Goal: Transaction & Acquisition: Purchase product/service

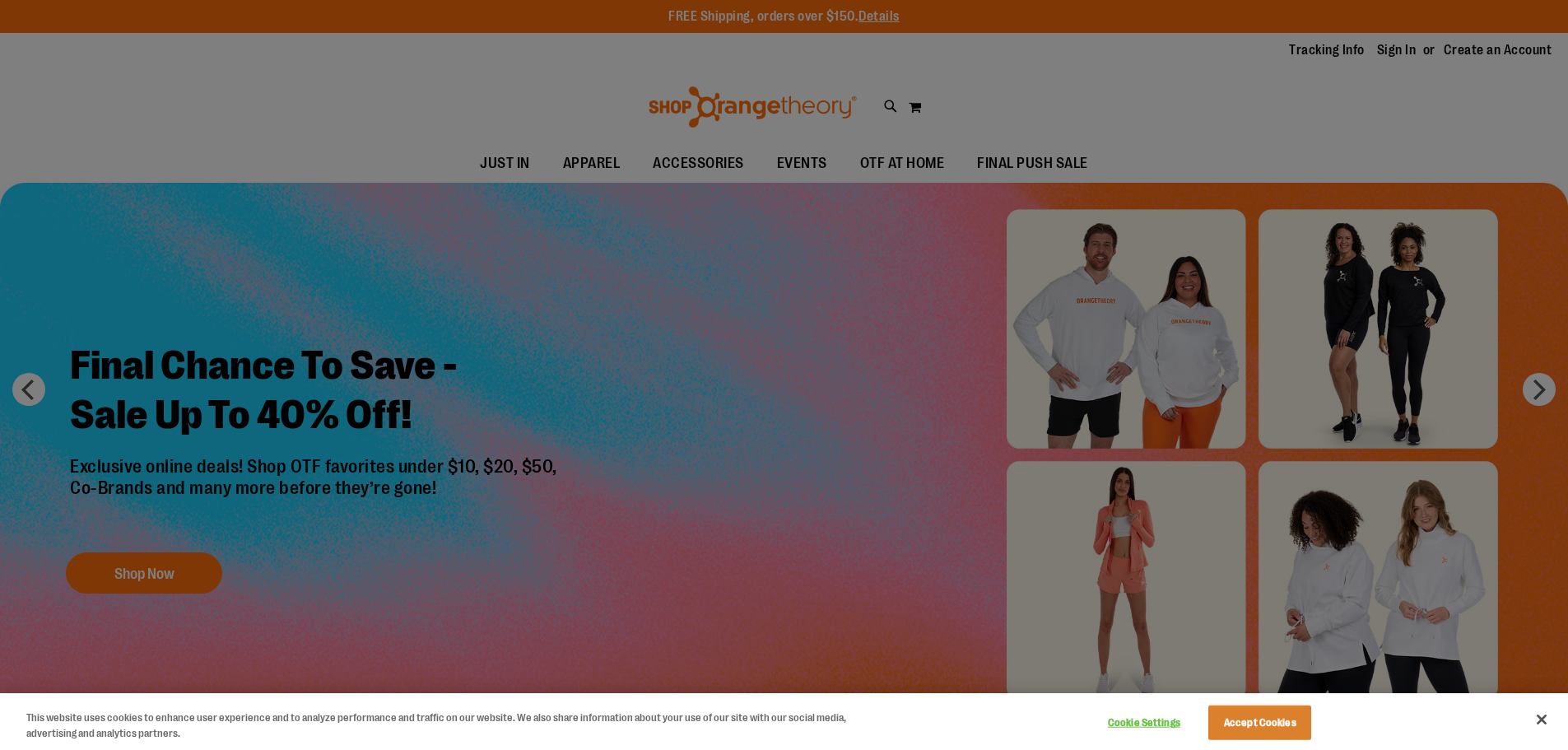
type input "**********"
click at [1543, 723] on button "Close" at bounding box center [1542, 720] width 37 height 37
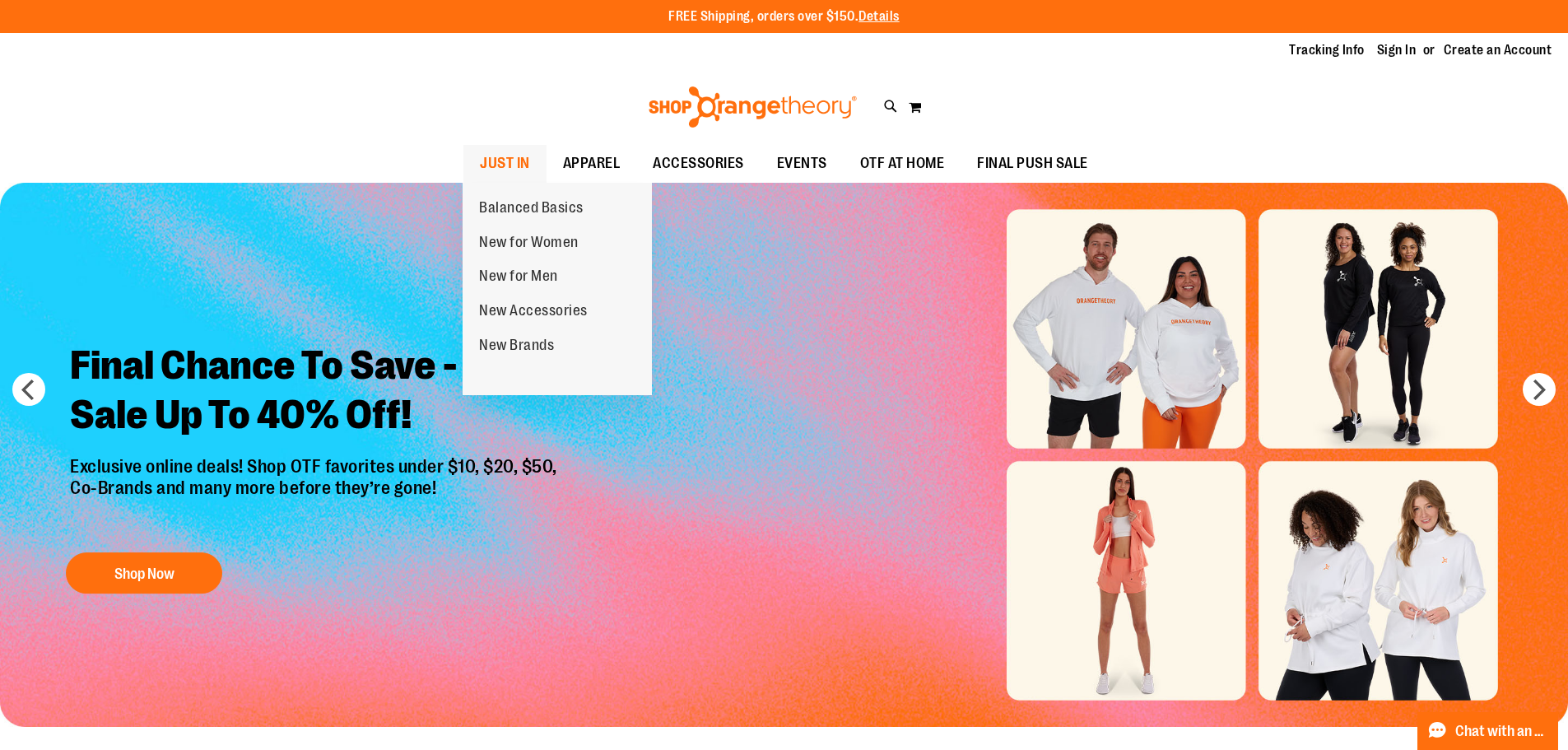
click at [510, 150] on span "JUST IN" at bounding box center [505, 163] width 50 height 37
click at [518, 280] on span "New for Men" at bounding box center [518, 278] width 79 height 21
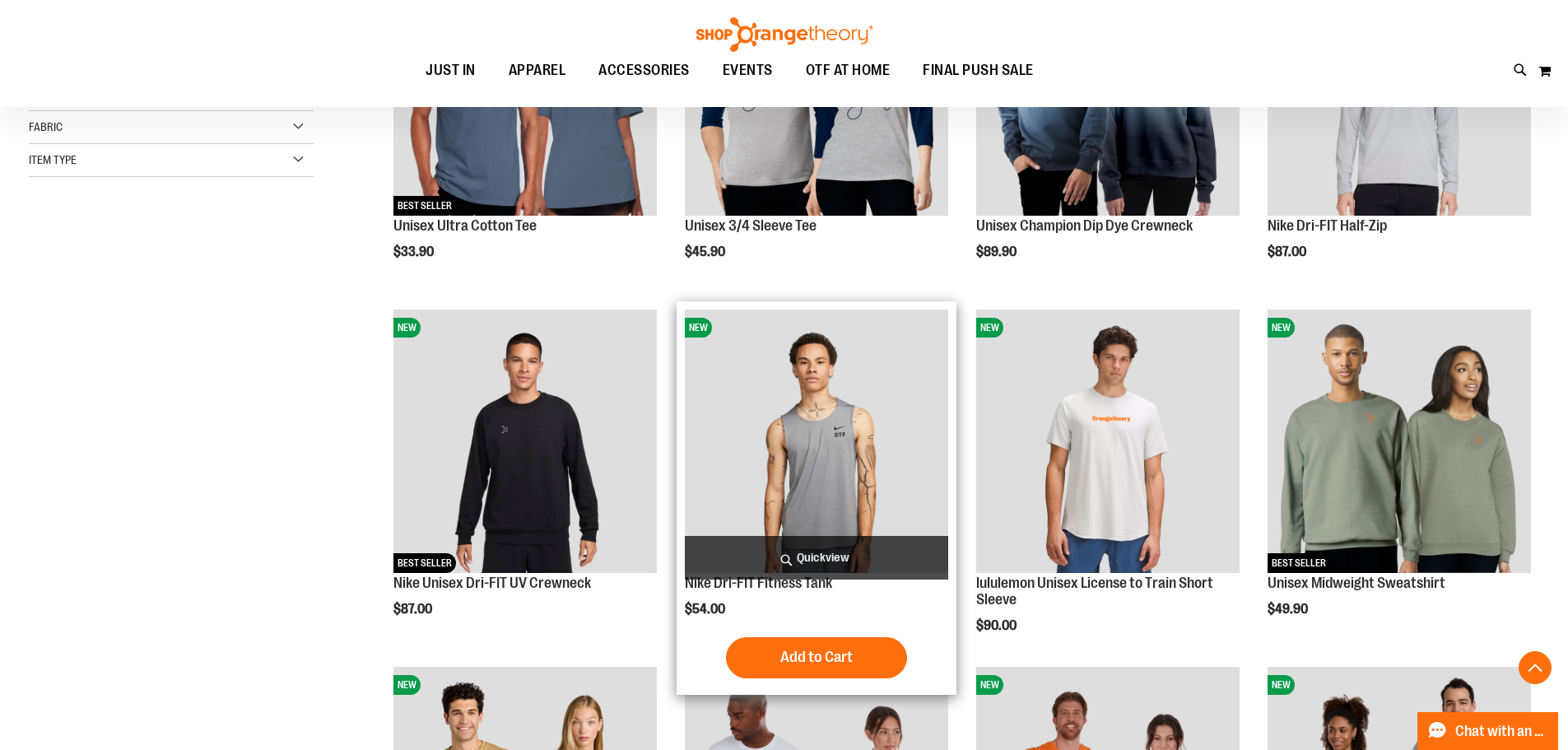
scroll to position [411, 0]
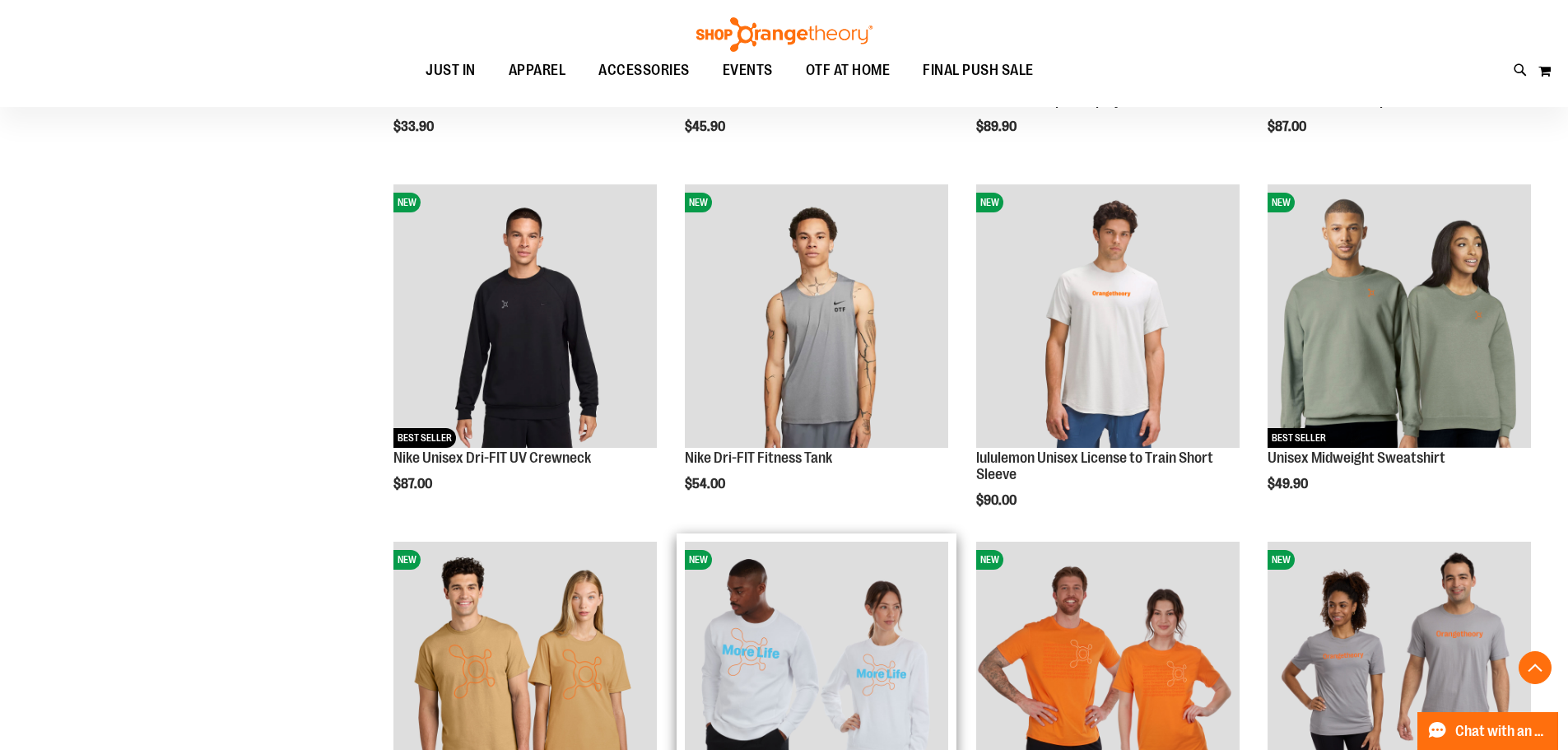
scroll to position [493, 0]
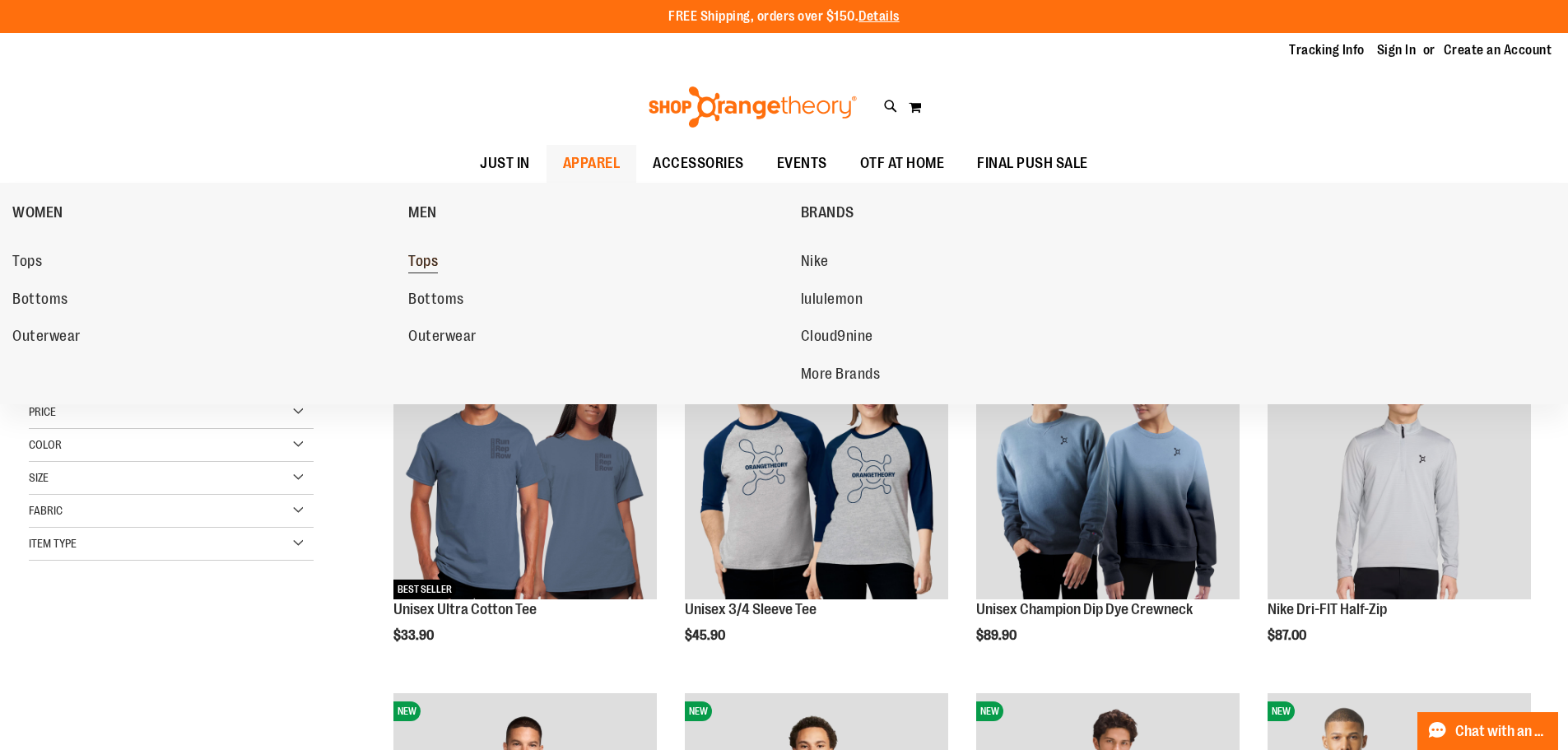
type input "**********"
click at [449, 266] on link "Tops" at bounding box center [596, 262] width 376 height 30
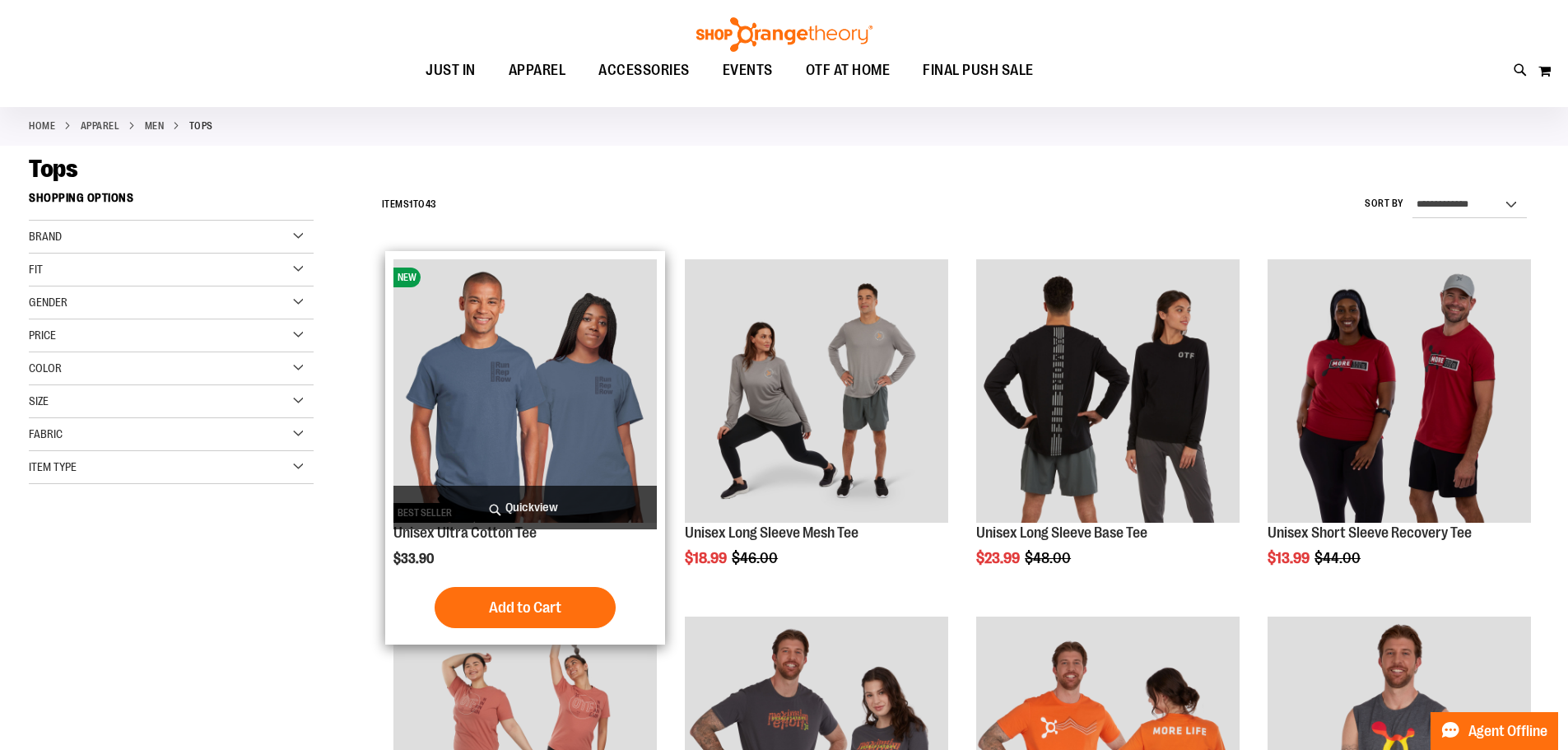
scroll to position [164, 0]
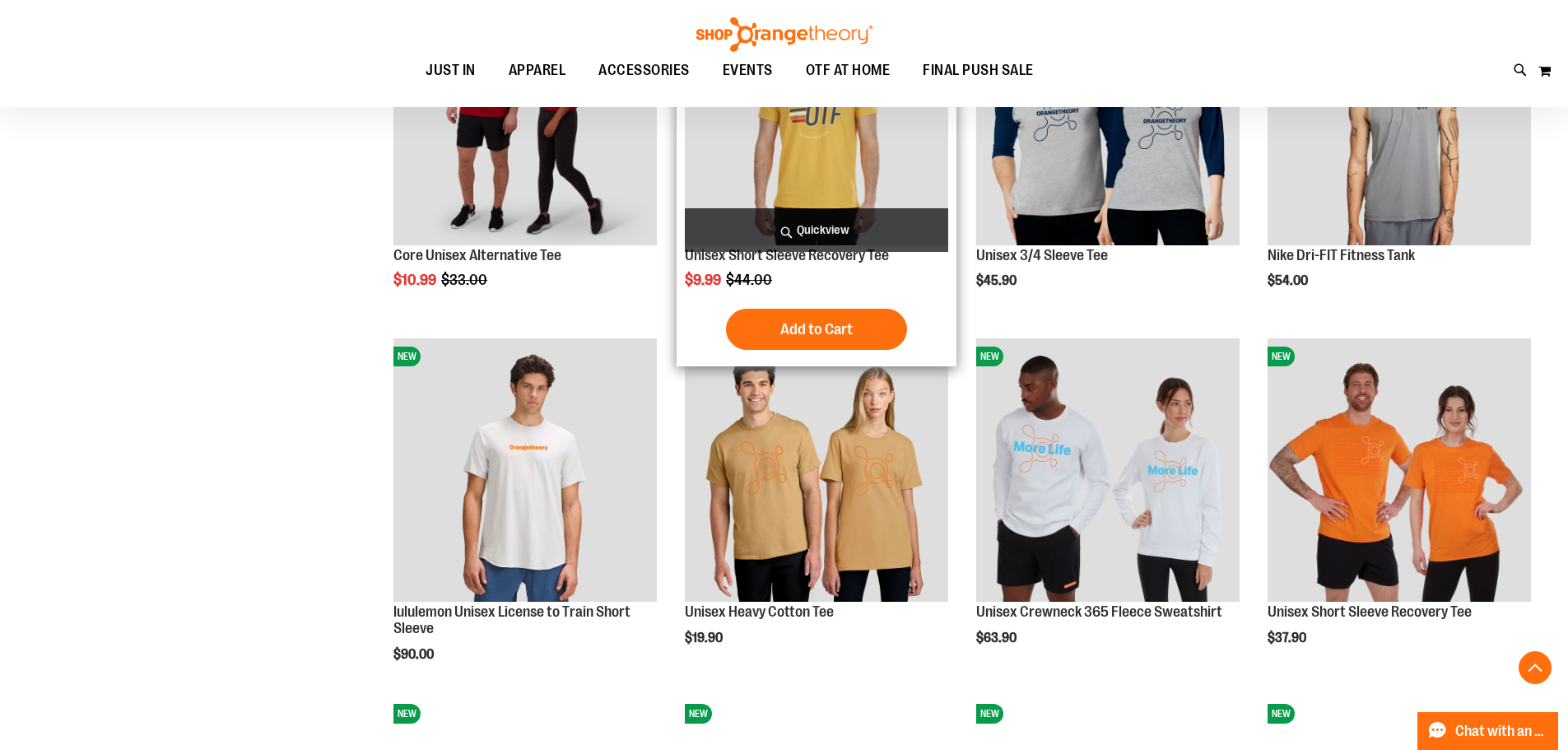
scroll to position [1069, 0]
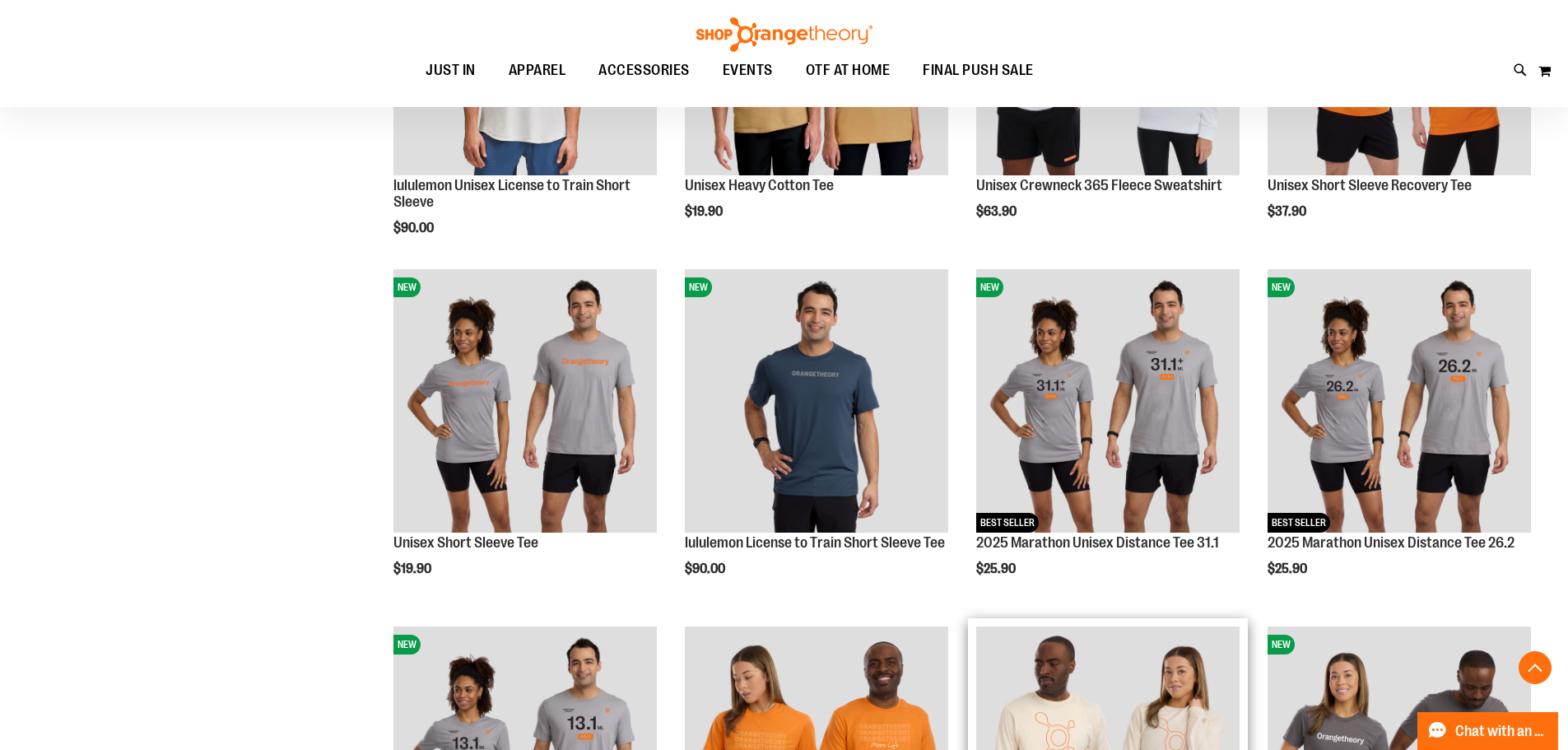
scroll to position [1491, 0]
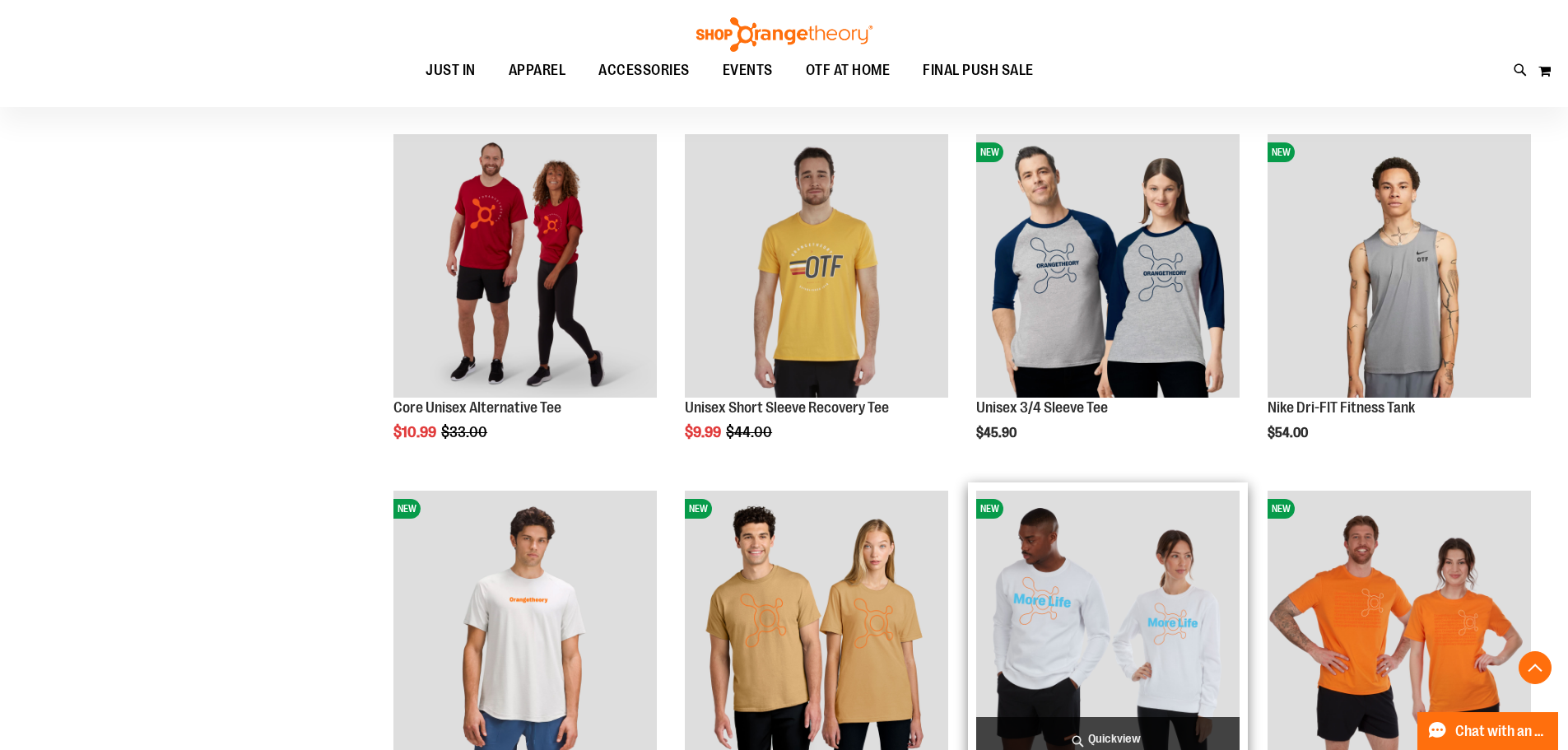
scroll to position [915, 0]
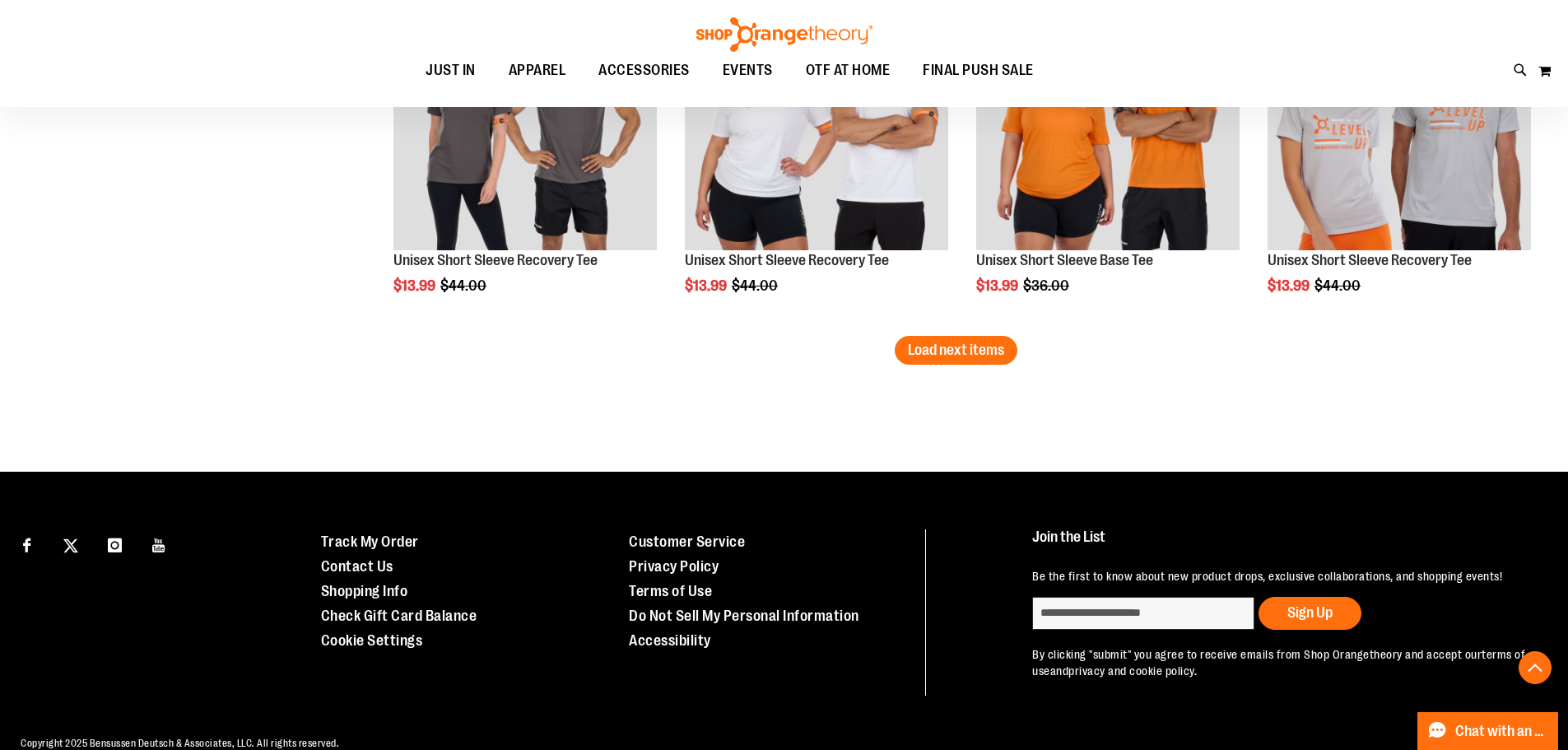
scroll to position [3234, 0]
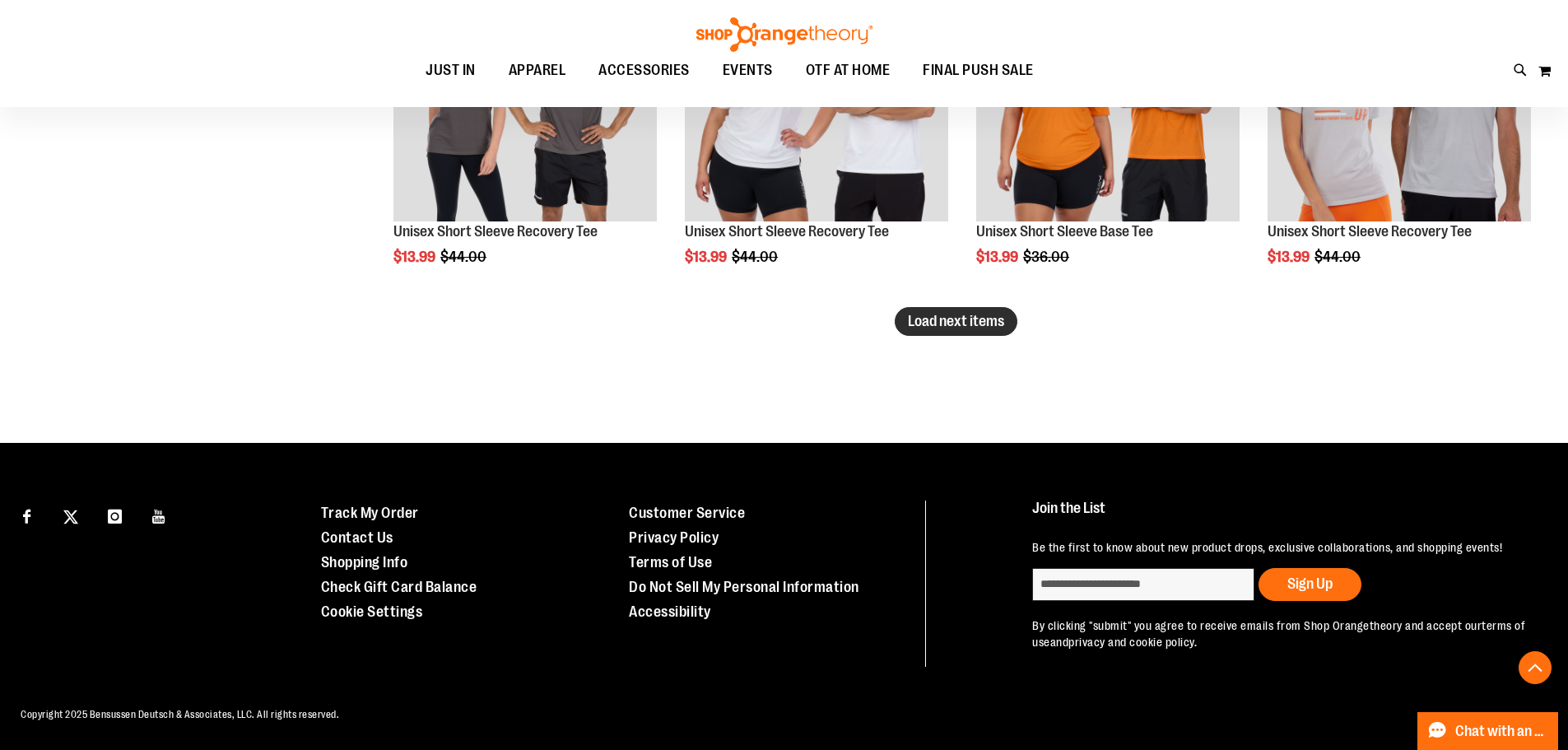
type input "**********"
click at [962, 327] on span "Load next items" at bounding box center [956, 321] width 96 height 17
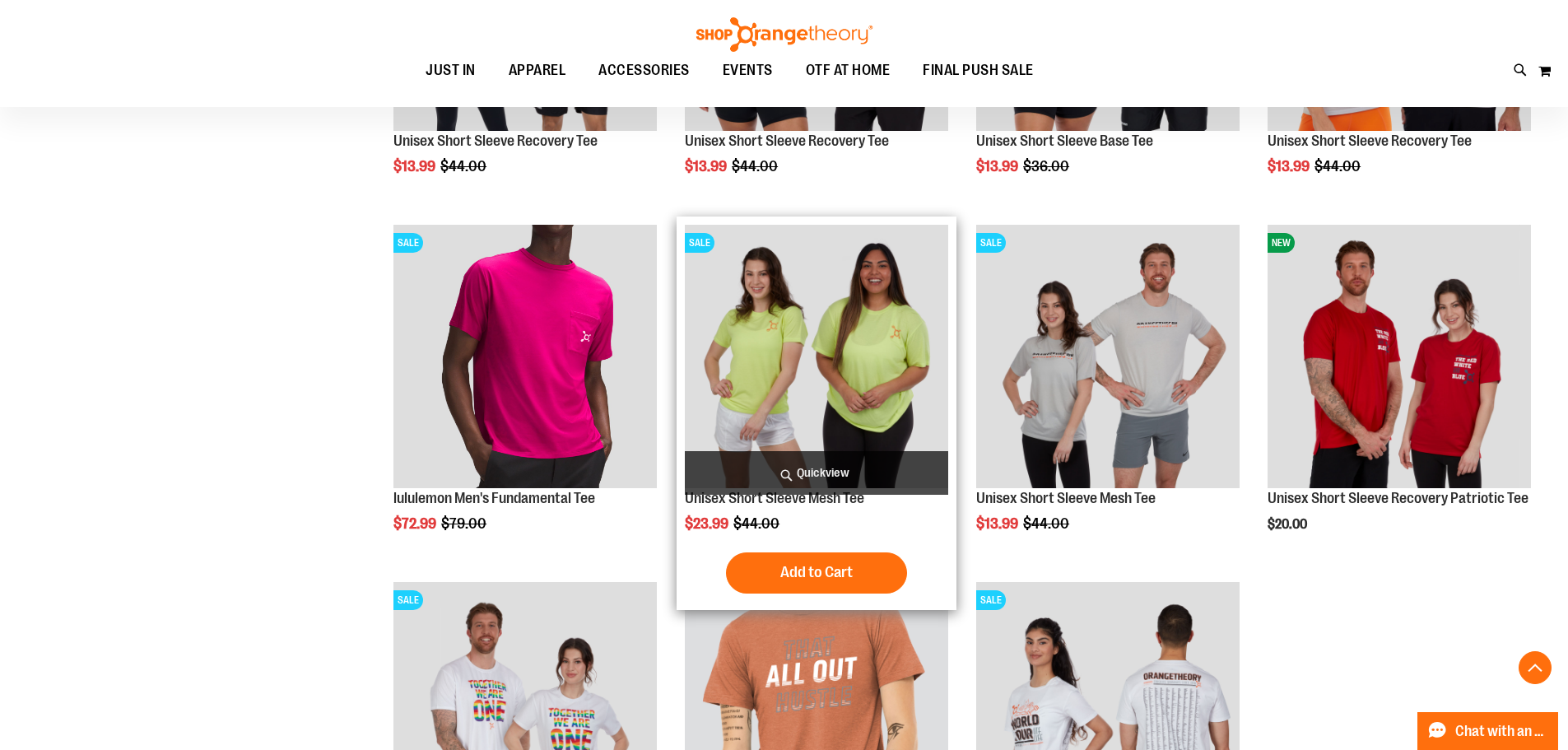
scroll to position [3069, 0]
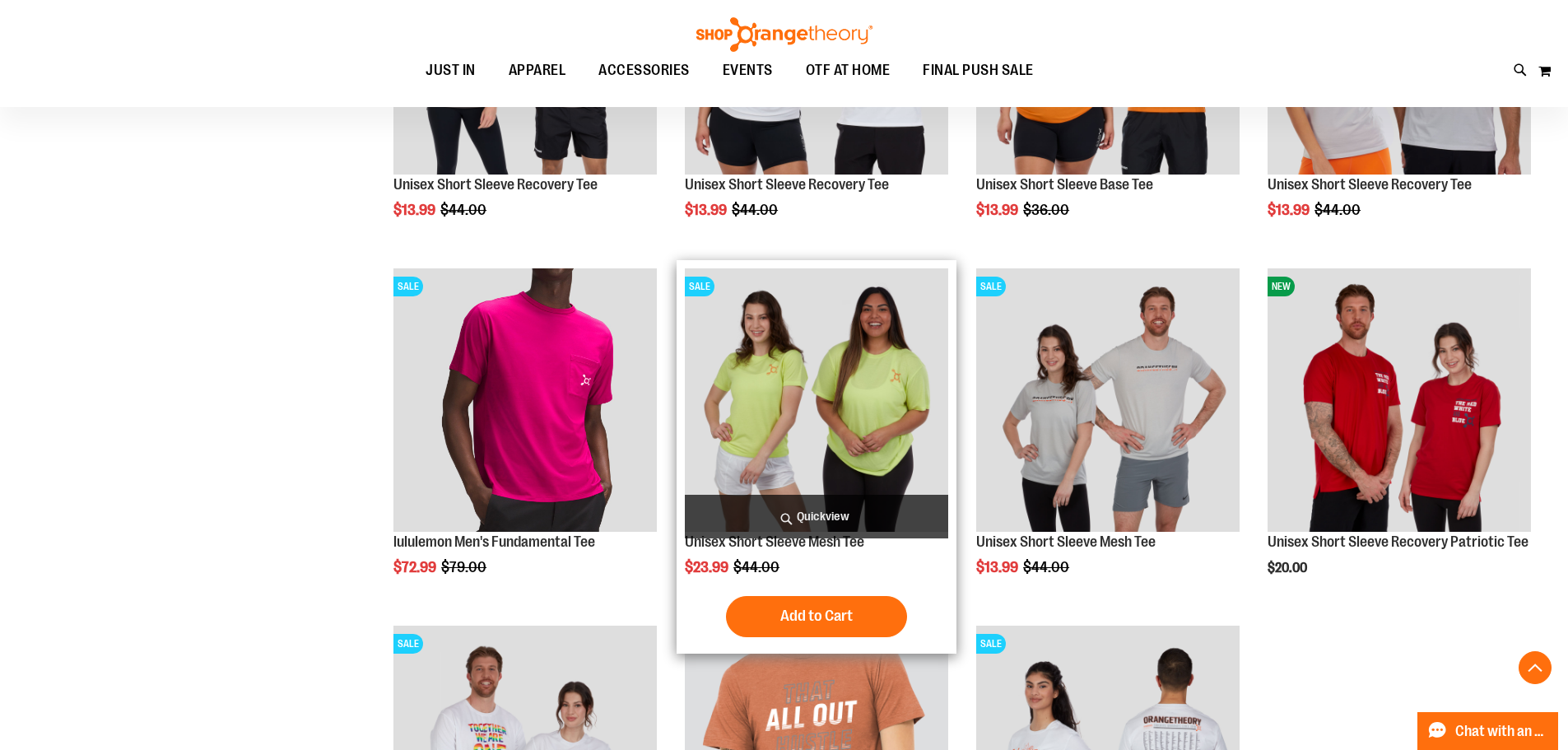
scroll to position [3316, 0]
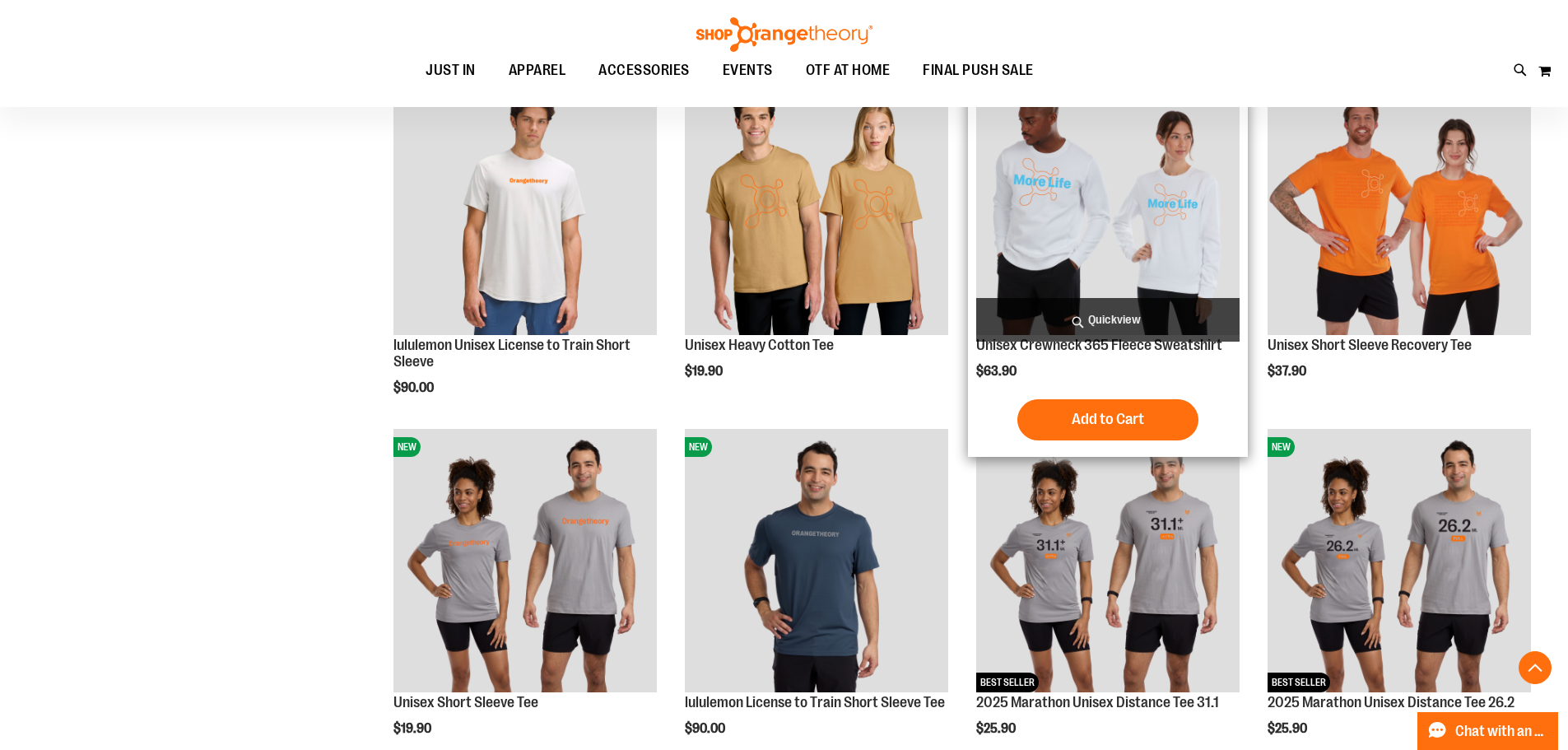
scroll to position [1175, 0]
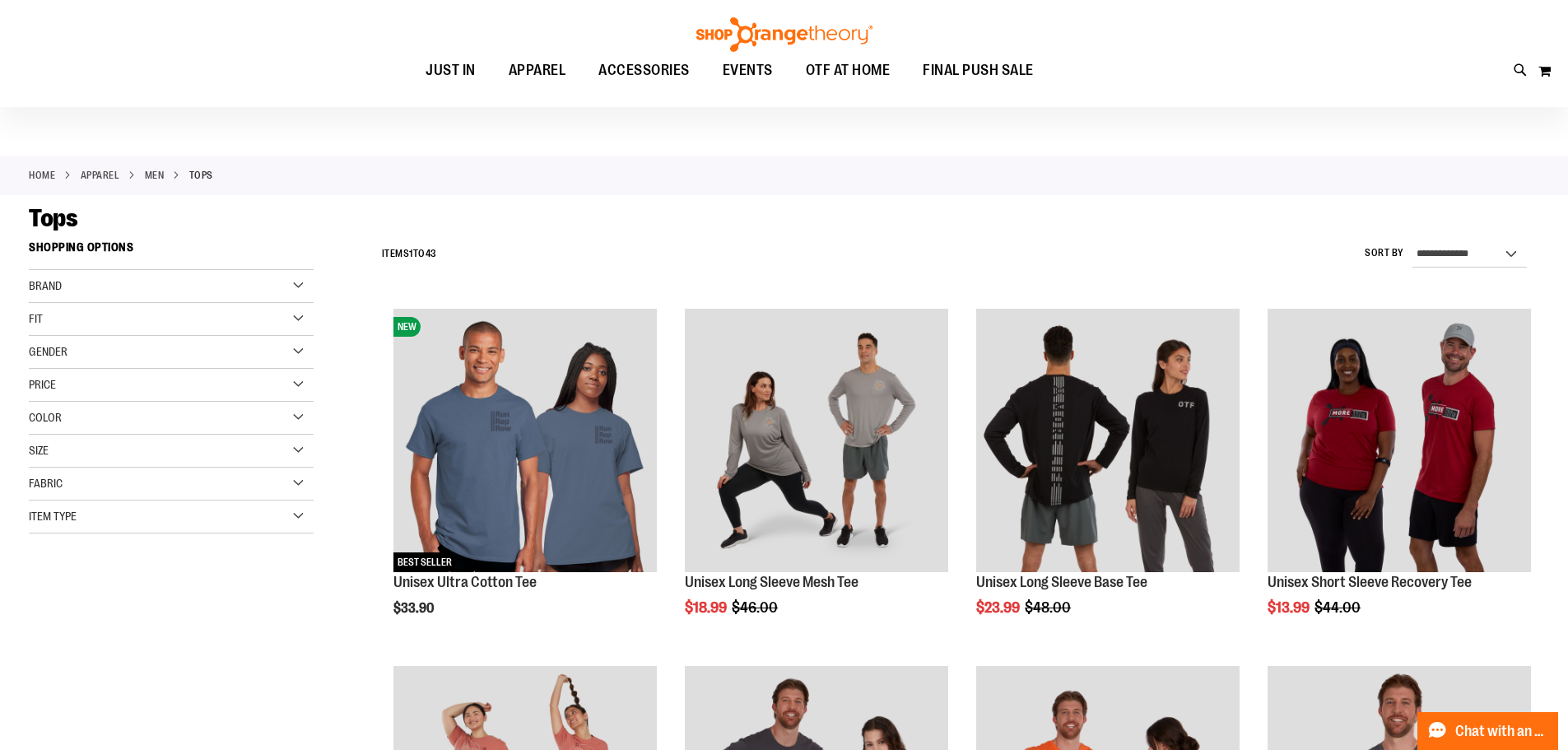
scroll to position [22, 0]
